Goal: Complete application form: Complete application form

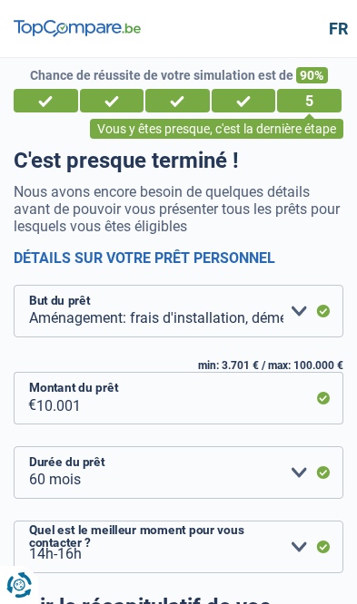
select select "movingOrInstallation"
select select "60"
select select "14-16"
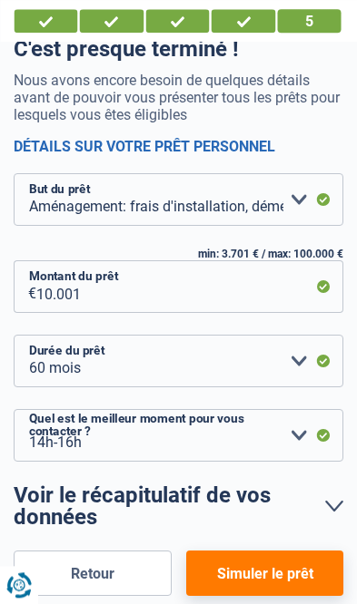
scroll to position [101, 0]
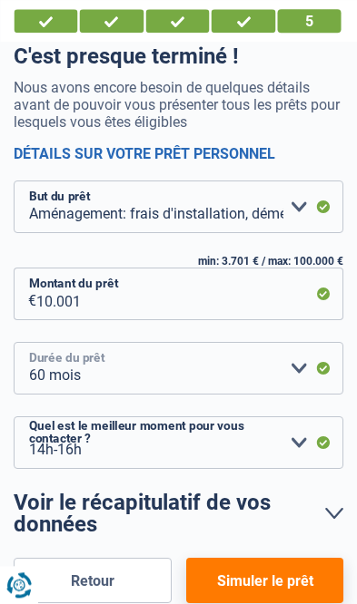
click at [293, 368] on select "12 mois 18 mois 24 mois 30 mois 36 mois 42 mois 48 mois 60 mois Veuillez sélect…" at bounding box center [178, 368] width 329 height 53
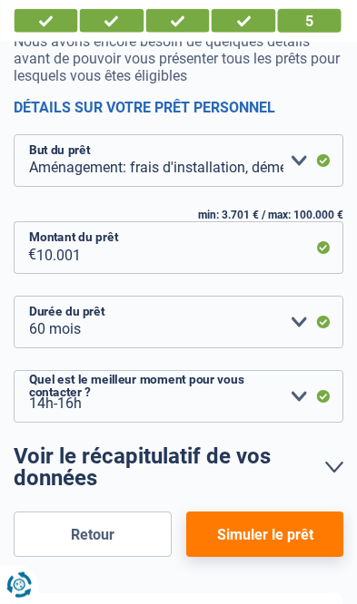
click at [269, 537] on button "Simuler le prêt" at bounding box center [264, 534] width 157 height 45
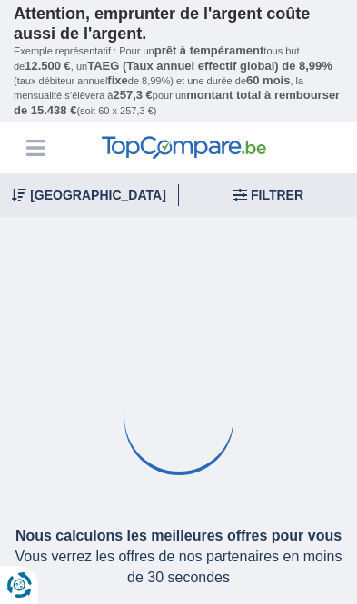
type input "11.000"
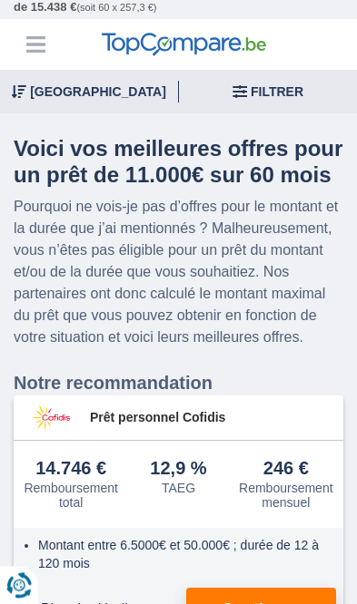
scroll to position [142, 0]
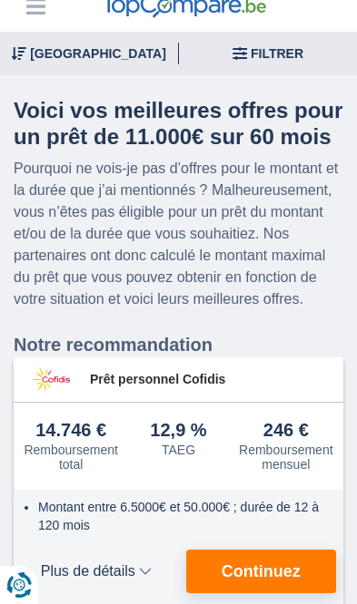
click at [263, 565] on span "Continuez" at bounding box center [260, 571] width 79 height 16
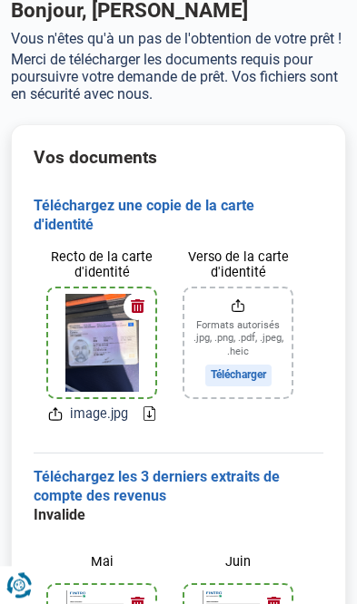
scroll to position [73, 0]
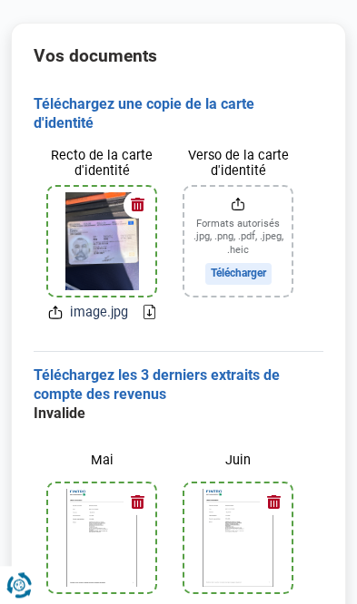
click at [145, 210] on button "button" at bounding box center [136, 204] width 27 height 27
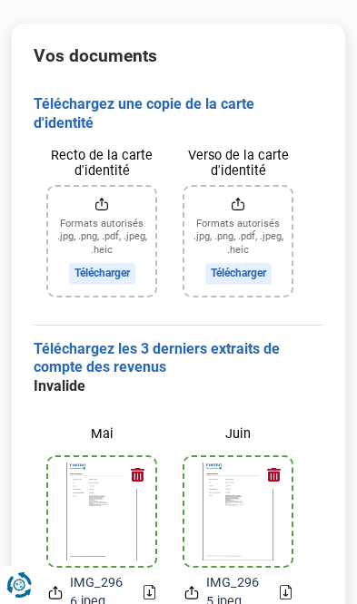
click at [240, 237] on input "Verso de la carte d'identité" at bounding box center [237, 241] width 107 height 109
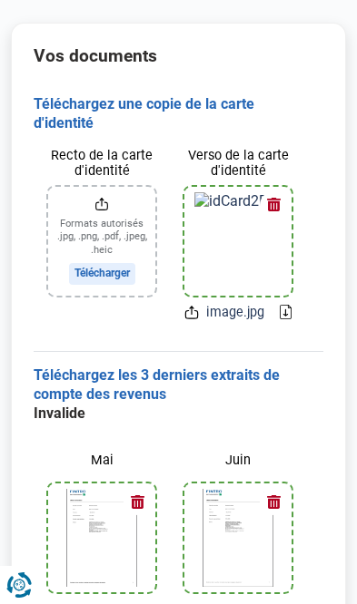
click at [114, 258] on input "Recto de la carte d'identité" at bounding box center [101, 241] width 107 height 109
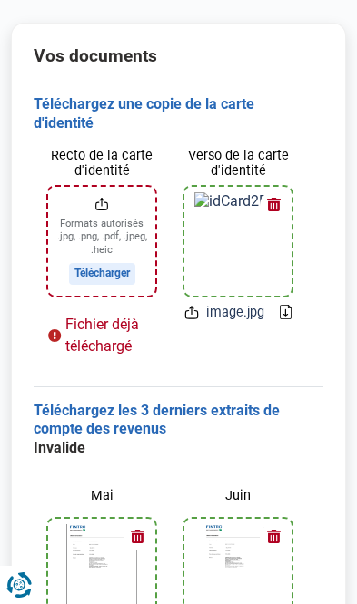
click at [122, 267] on input "Recto de la carte d'identité" at bounding box center [101, 241] width 107 height 109
type input "C:\fakepath\image.jpg"
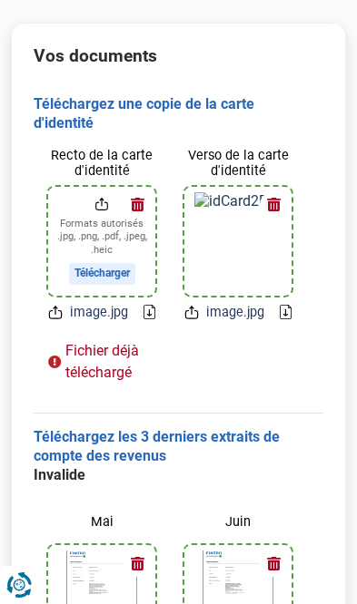
click at [91, 199] on input "Recto de la carte d'identité" at bounding box center [101, 241] width 107 height 109
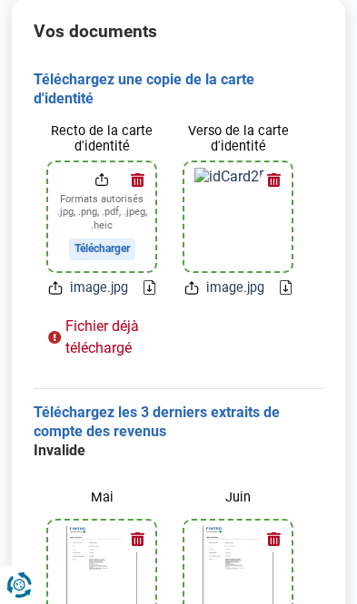
scroll to position [201, 0]
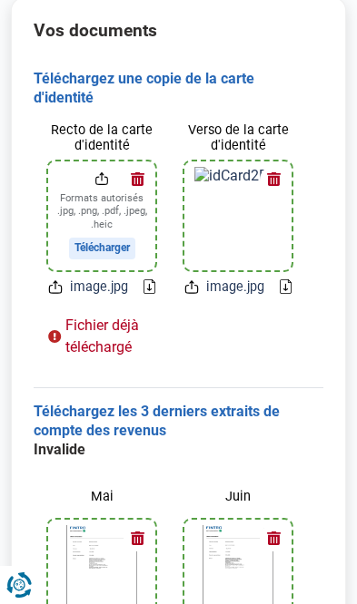
click at [275, 168] on button "button" at bounding box center [273, 179] width 27 height 27
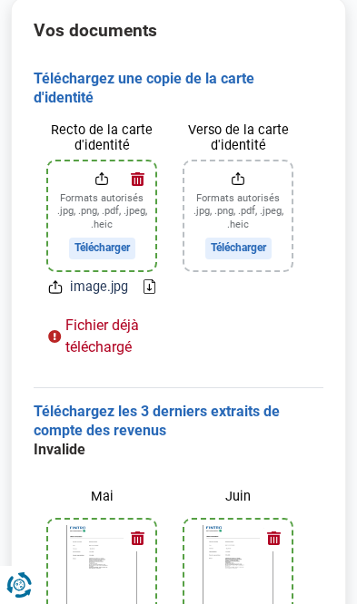
click at [106, 199] on input "Recto de la carte d'identité" at bounding box center [101, 216] width 107 height 109
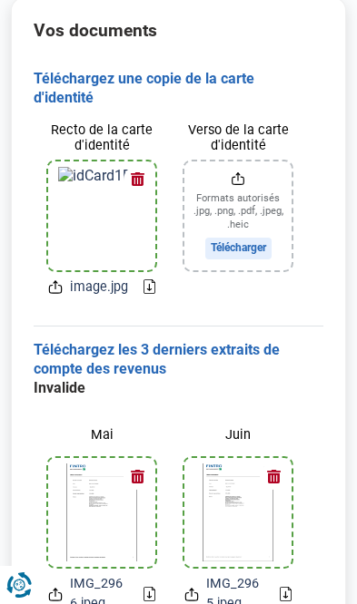
click at [256, 250] on input "Verso de la carte d'identité" at bounding box center [237, 216] width 107 height 109
type input "C:\fakepath\image.jpg"
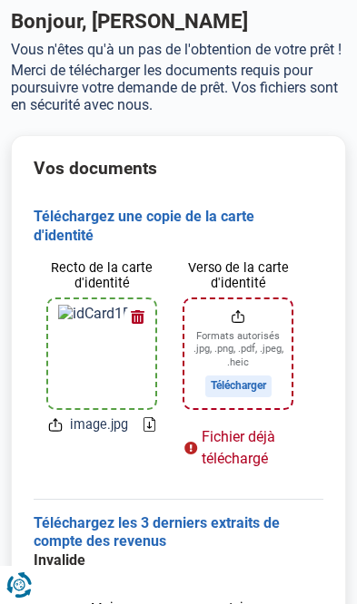
scroll to position [0, 0]
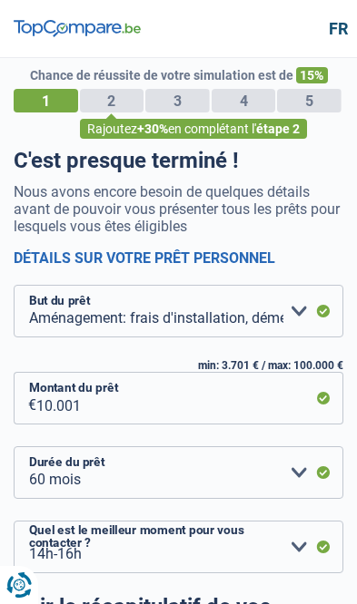
select select "movingOrInstallation"
select select "60"
select select "14-16"
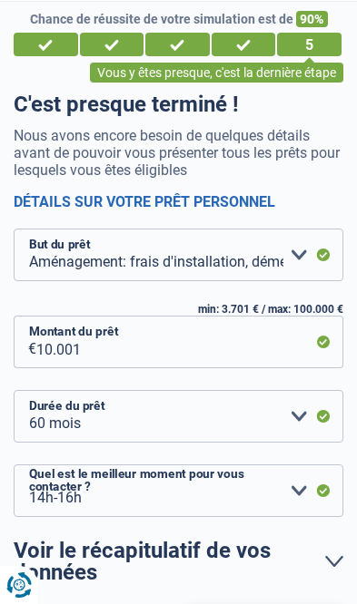
scroll to position [407, 0]
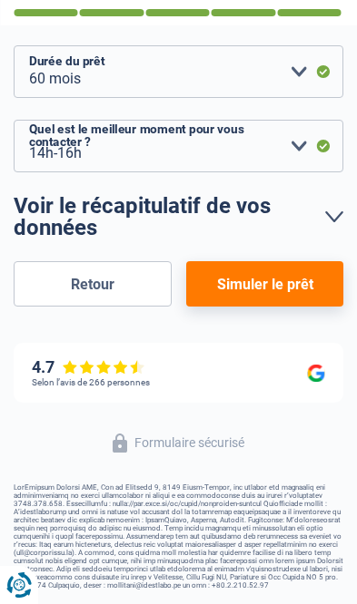
click at [297, 261] on button "Simuler le prêt" at bounding box center [264, 283] width 157 height 45
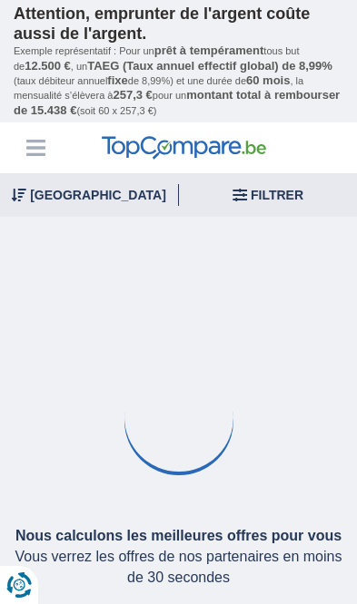
type input "11.000"
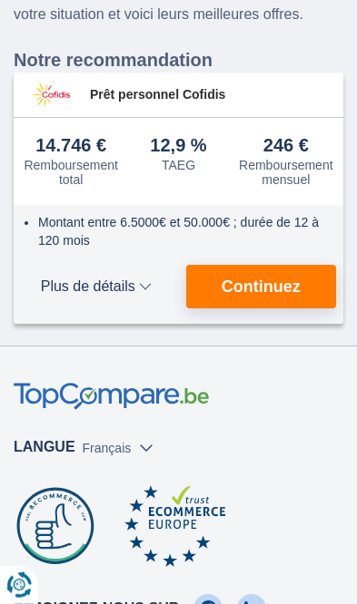
scroll to position [427, 0]
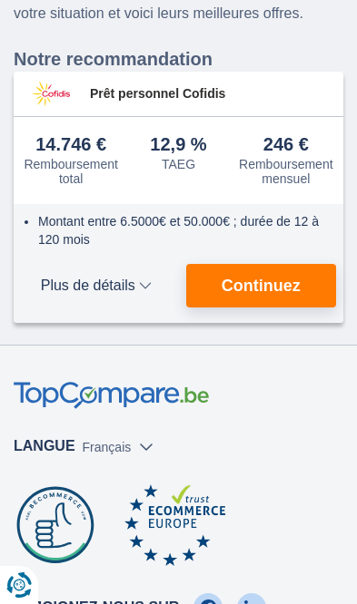
click at [300, 284] on button "Continuez" at bounding box center [261, 286] width 151 height 44
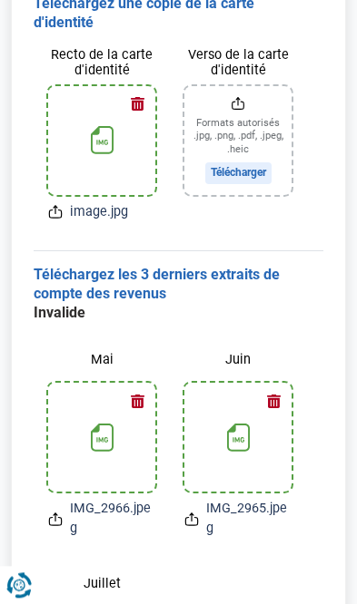
scroll to position [275, 0]
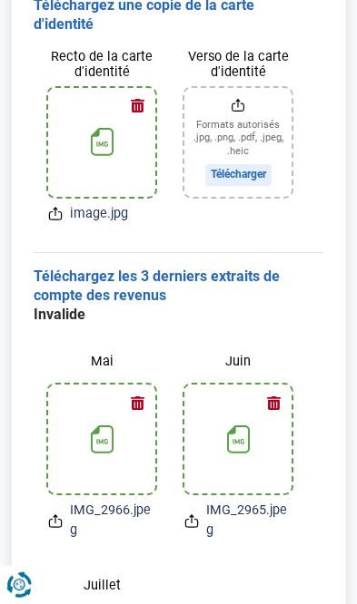
click at [267, 172] on input "Verso de la carte d'identité" at bounding box center [237, 142] width 107 height 109
type input "C:\fakepath\image.jpg"
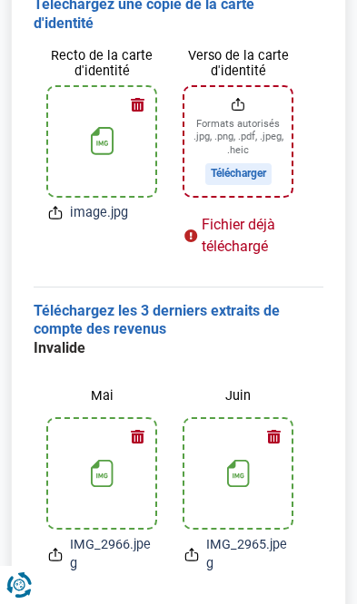
click at [250, 162] on input "Verso de la carte d'identité" at bounding box center [237, 141] width 107 height 109
click at [244, 135] on input "Verso de la carte d'identité" at bounding box center [237, 141] width 107 height 109
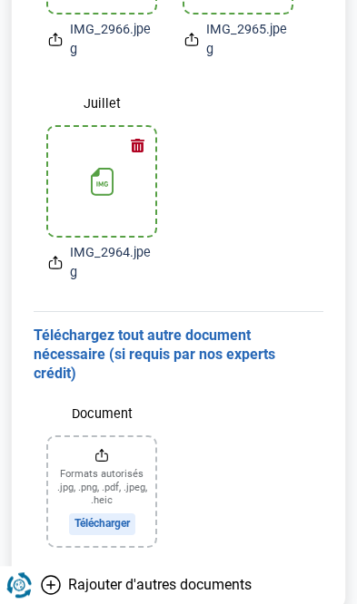
scroll to position [789, 0]
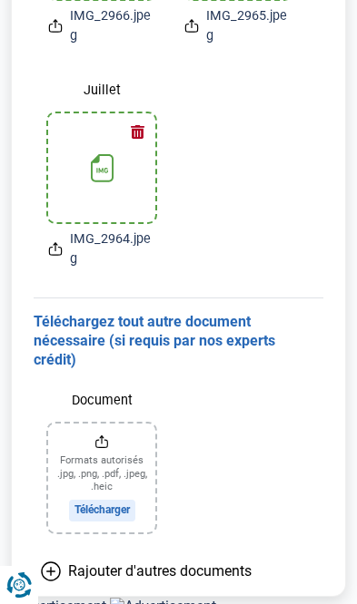
click at [107, 460] on input "Document" at bounding box center [101, 478] width 107 height 109
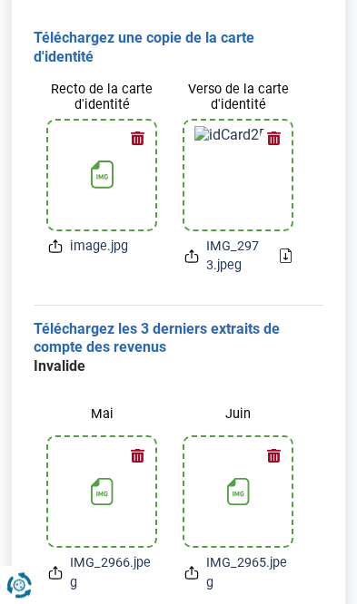
scroll to position [0, 0]
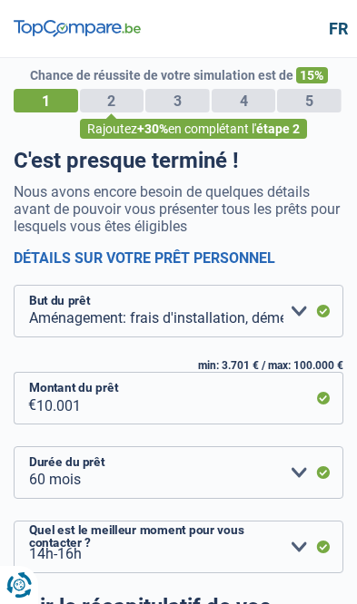
select select "movingOrInstallation"
select select "60"
select select "14-16"
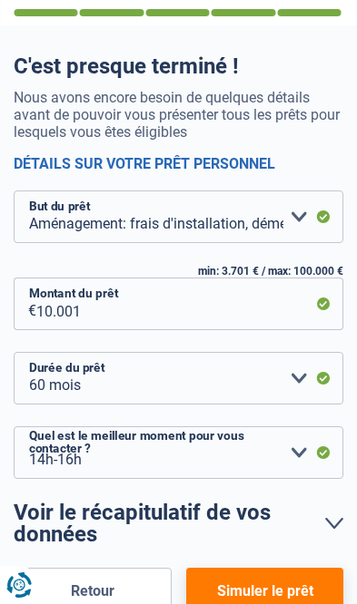
scroll to position [309, 0]
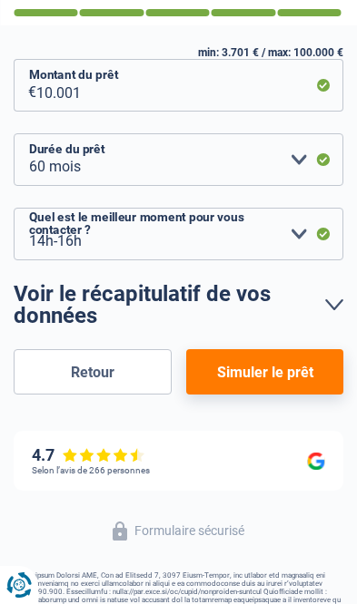
click at [295, 362] on button "Simuler le prêt" at bounding box center [264, 371] width 157 height 45
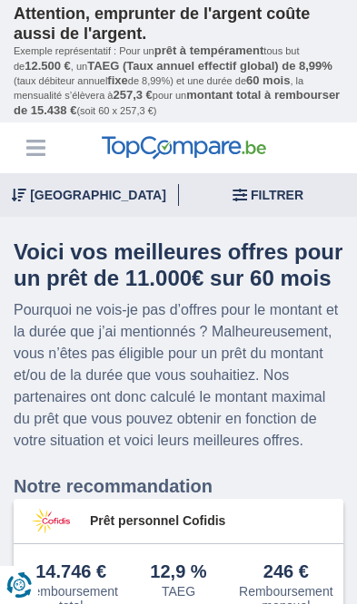
type input "11.000"
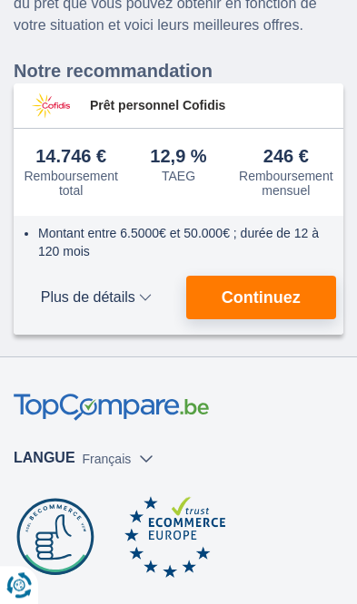
scroll to position [416, 0]
click at [301, 286] on button "Continuez" at bounding box center [261, 298] width 151 height 44
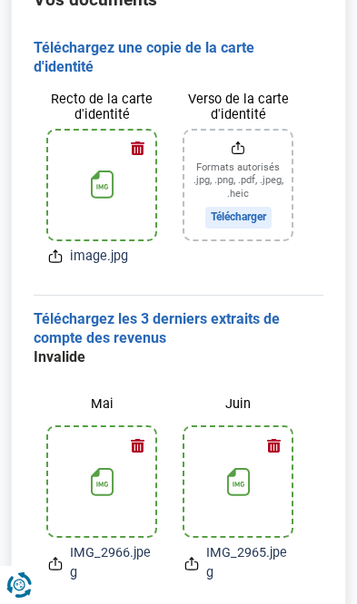
scroll to position [231, 0]
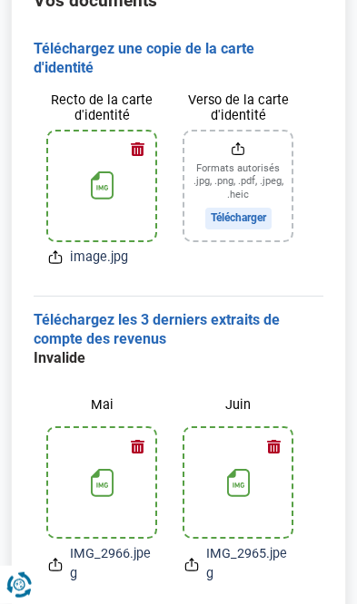
click at [262, 212] on input "Verso de la carte d'identité" at bounding box center [237, 186] width 107 height 109
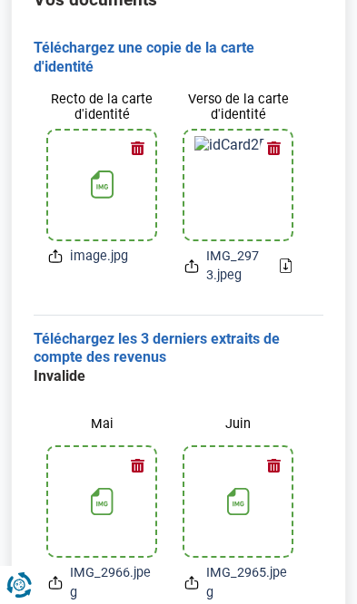
click at [296, 262] on div "Verso de la carte d'identité IMG_2973.jpeg" at bounding box center [238, 188] width 136 height 223
click at [299, 259] on div "Verso de la carte d'identité IMG_2973.jpeg" at bounding box center [238, 188] width 136 height 223
click at [193, 270] on icon at bounding box center [191, 266] width 15 height 19
click at [190, 265] on icon at bounding box center [191, 266] width 15 height 19
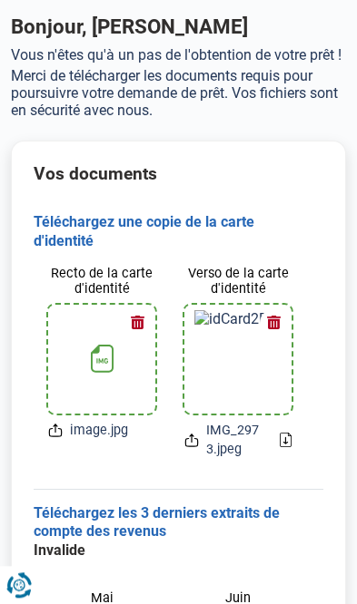
scroll to position [0, 0]
